Goal: Navigation & Orientation: Find specific page/section

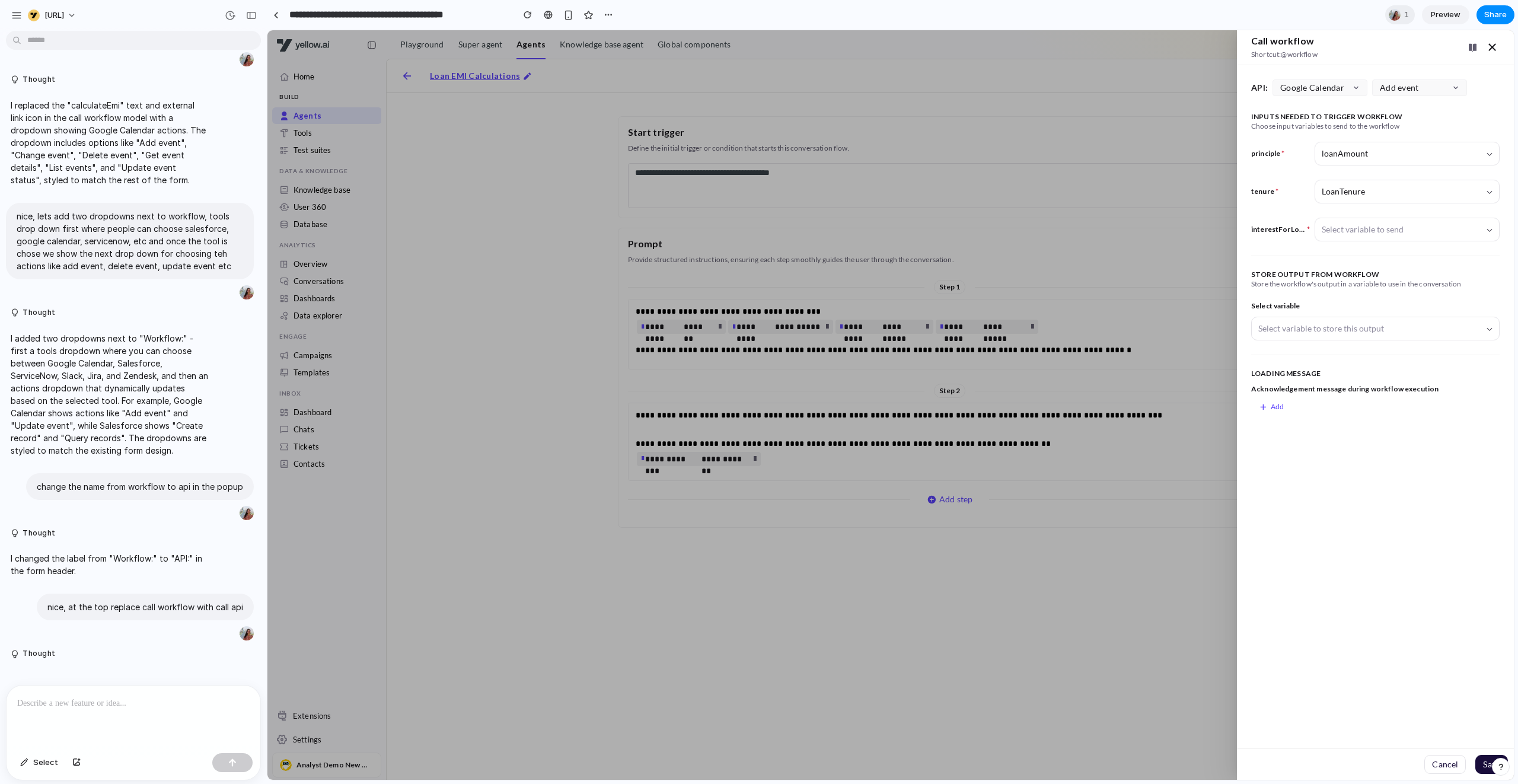
click at [1496, 48] on icon "button" at bounding box center [1492, 47] width 15 height 14
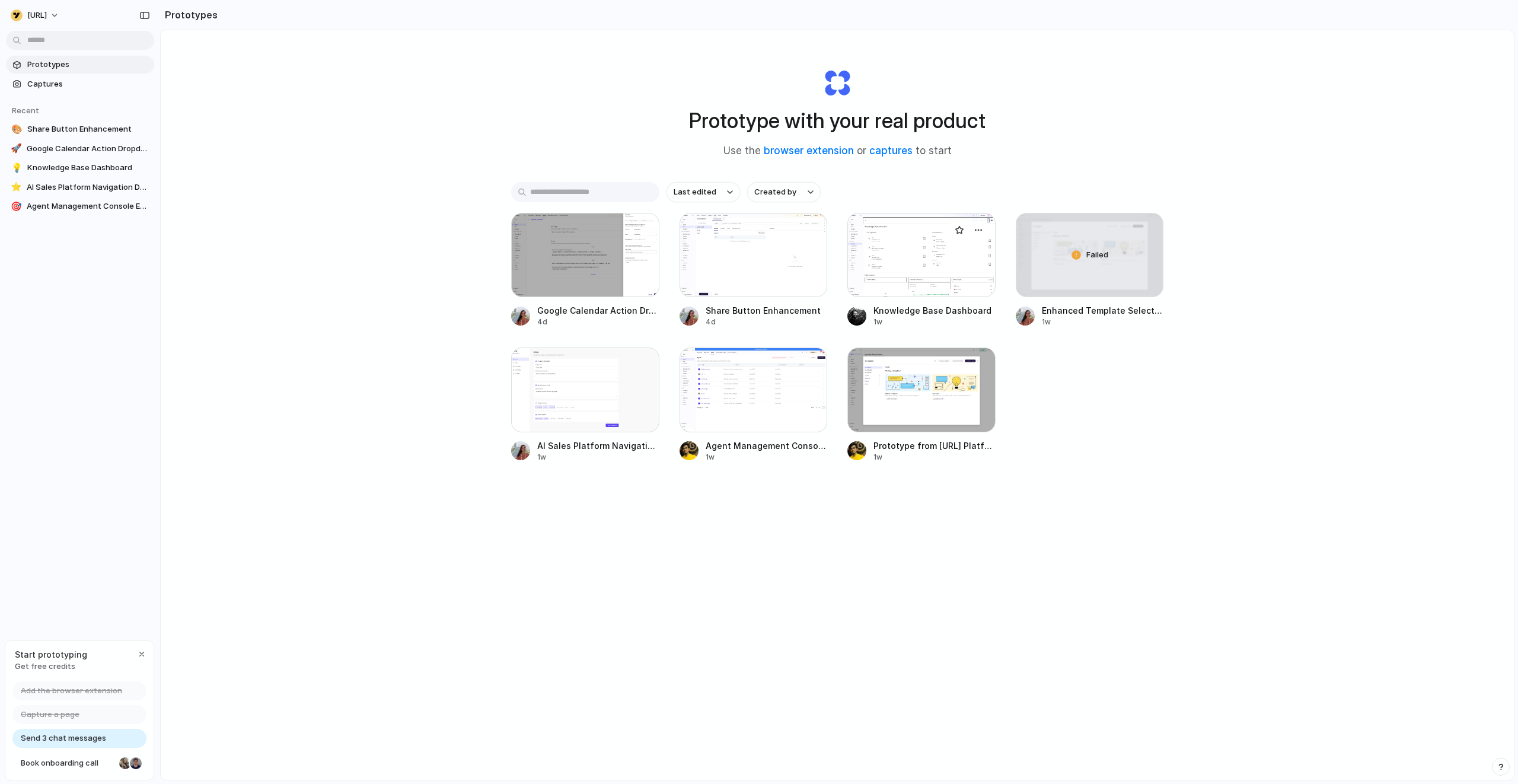
click at [897, 265] on div at bounding box center [921, 255] width 148 height 84
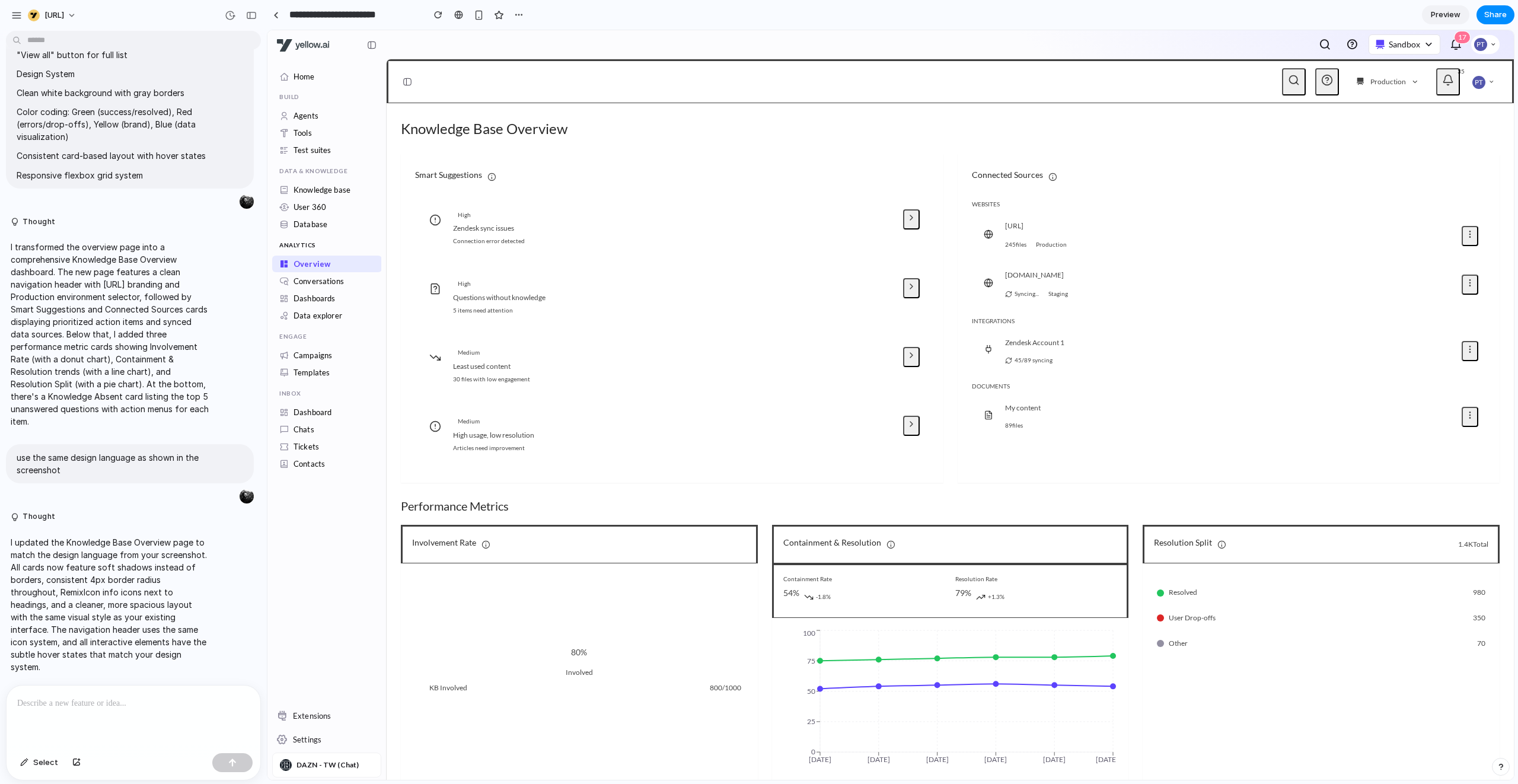
click at [490, 221] on div "High Zendesk sync issues Connection error detected" at bounding box center [674, 230] width 443 height 43
click at [885, 218] on div "High" at bounding box center [674, 215] width 443 height 12
click at [907, 216] on icon at bounding box center [911, 218] width 10 height 10
click at [603, 207] on div "High Zendesk sync issues Connection error detected" at bounding box center [672, 230] width 514 height 62
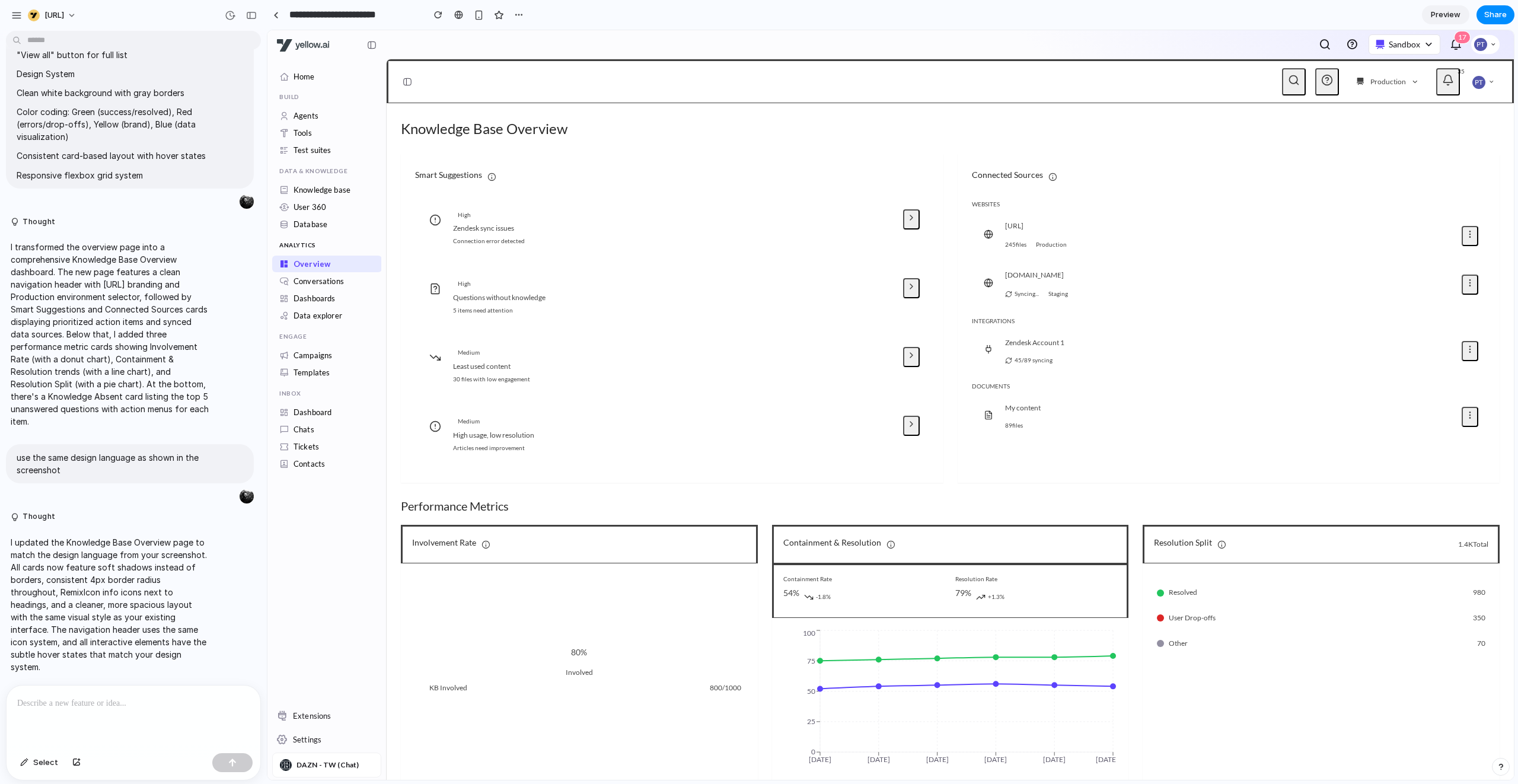
click at [485, 147] on div "Knowledge Base Overview Smart Suggestions High Zendesk sync issues Connection e…" at bounding box center [950, 620] width 1099 height 1005
drag, startPoint x: 535, startPoint y: 137, endPoint x: 534, endPoint y: 151, distance: 14.0
click at [536, 138] on h1 "Knowledge Base Overview" at bounding box center [950, 129] width 1099 height 23
drag, startPoint x: 82, startPoint y: 468, endPoint x: 12, endPoint y: 451, distance: 72.0
click at [12, 451] on div "use the same design language as shown in the screenshot" at bounding box center [130, 464] width 248 height 39
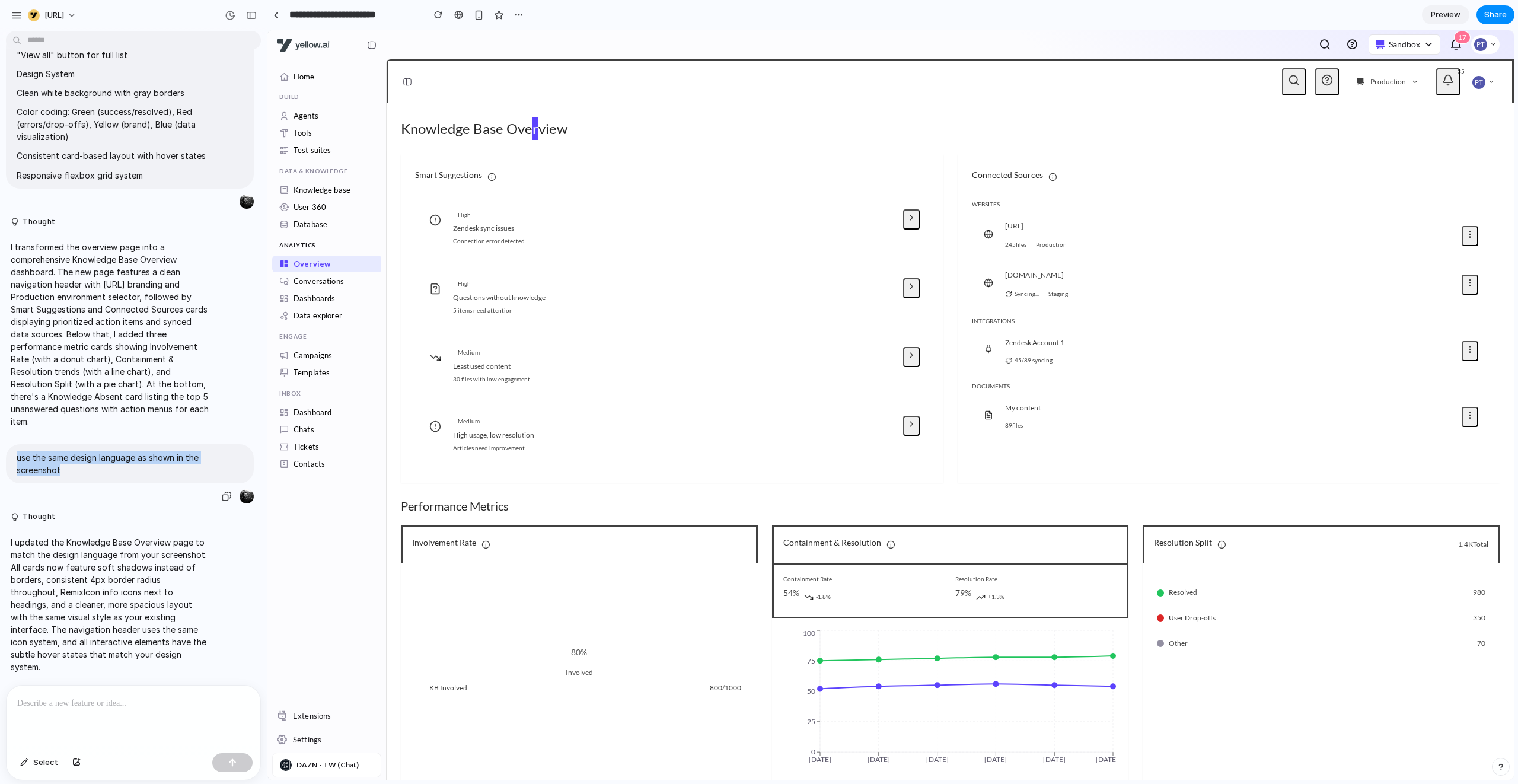
click at [69, 453] on p "use the same design language as shown in the screenshot" at bounding box center [130, 463] width 227 height 25
